Goal: Task Accomplishment & Management: Use online tool/utility

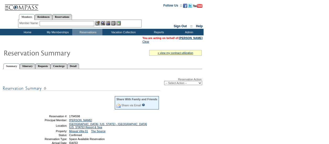
click at [179, 84] on select "-- Select Action -- Modify Reservation Dates Modify Reservation Cost Modify Occ…" at bounding box center [183, 83] width 38 height 4
select select "ChangeClubProp"
click at [164, 82] on select "-- Select Action -- Modify Reservation Dates Modify Reservation Cost Modify Occ…" at bounding box center [183, 83] width 38 height 4
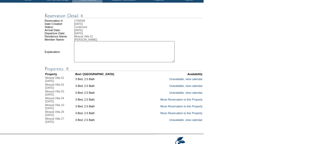
scroll to position [39, 0]
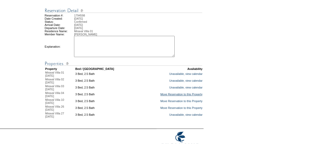
click at [172, 96] on link "Move Reservation to this Property" at bounding box center [181, 94] width 42 height 3
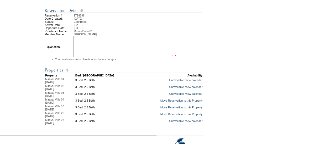
scroll to position [0, 0]
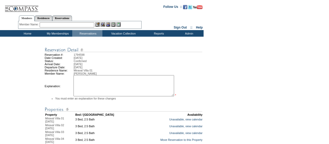
click at [134, 88] on textarea at bounding box center [124, 85] width 101 height 21
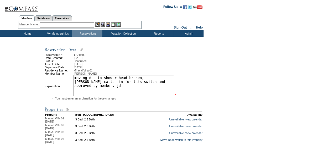
scroll to position [71, 0]
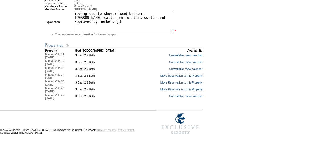
type textarea "moving due to shower head broken, [PERSON_NAME] called in for this switch and a…"
click at [173, 75] on link "Move Reservation to this Property" at bounding box center [181, 75] width 42 height 3
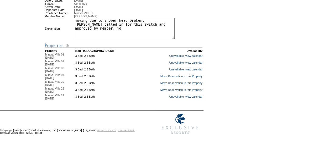
scroll to position [57, 0]
